Goal: Information Seeking & Learning: Understand process/instructions

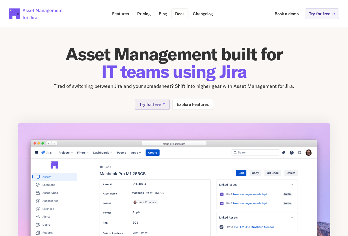
click at [180, 14] on p "Docs" at bounding box center [180, 14] width 10 height 4
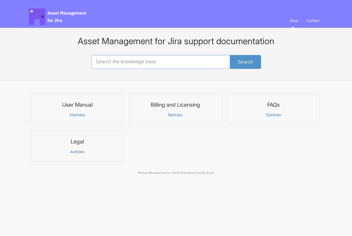
click at [106, 63] on input "Search the knowledge base" at bounding box center [176, 62] width 169 height 14
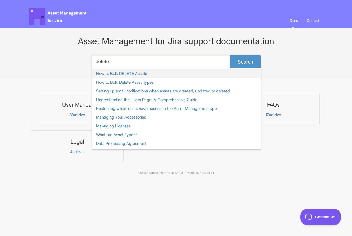
type input "delete"
click at [117, 75] on link "How to Bulk DELETE Assets" at bounding box center [176, 73] width 169 height 9
